Goal: Task Accomplishment & Management: Manage account settings

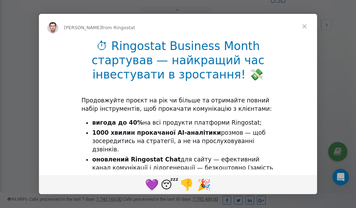
click at [306, 25] on span "Close" at bounding box center [304, 26] width 25 height 25
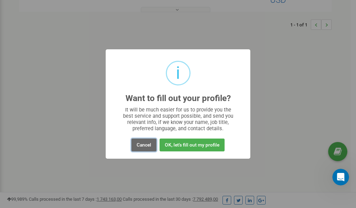
click at [145, 145] on button "Cancel" at bounding box center [144, 145] width 25 height 13
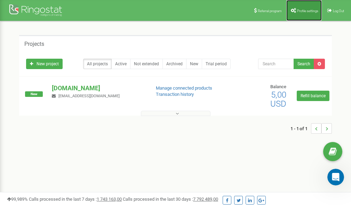
click at [297, 12] on span "Profile settings" at bounding box center [307, 11] width 21 height 4
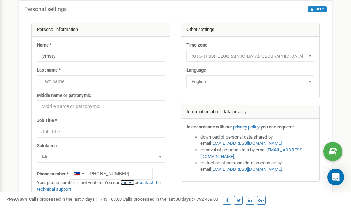
click at [130, 182] on link "verify it" at bounding box center [127, 182] width 14 height 5
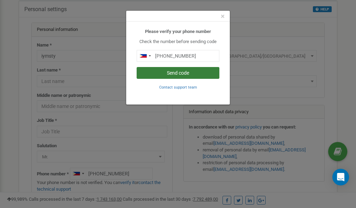
click at [188, 73] on button "Send code" at bounding box center [178, 73] width 83 height 12
